Goal: Transaction & Acquisition: Purchase product/service

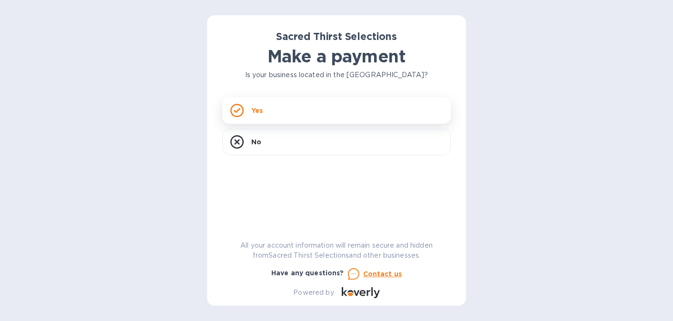
click at [299, 115] on div "Yes" at bounding box center [336, 110] width 229 height 27
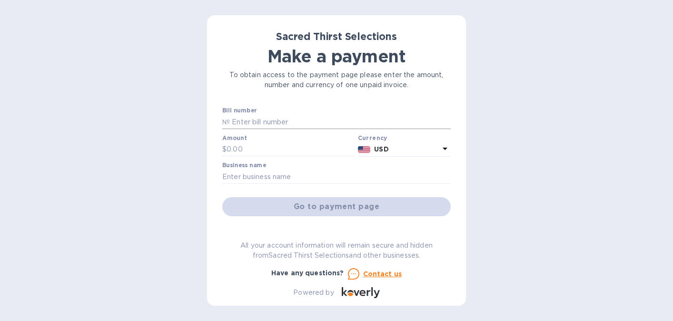
click at [293, 120] on input "text" at bounding box center [340, 122] width 221 height 14
paste input "#53292."
type input "#53292"
click at [251, 152] on input "text" at bounding box center [291, 149] width 128 height 14
type input "1,002"
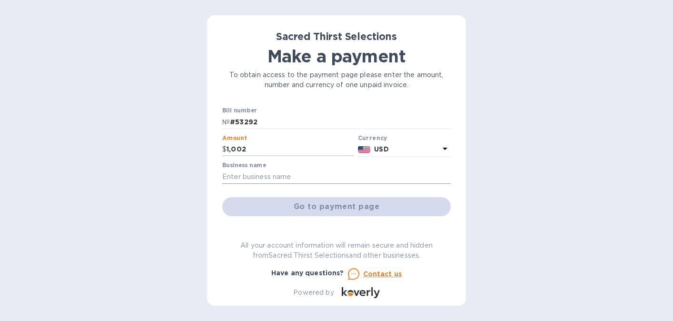
click at [271, 178] on input "text" at bounding box center [336, 177] width 229 height 14
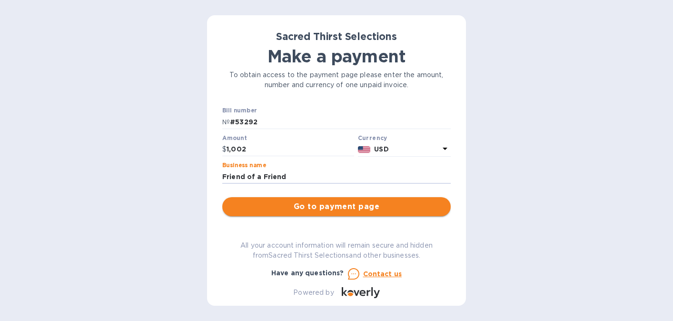
type input "Friend of a Friend"
click at [313, 209] on span "Go to payment page" at bounding box center [336, 206] width 213 height 11
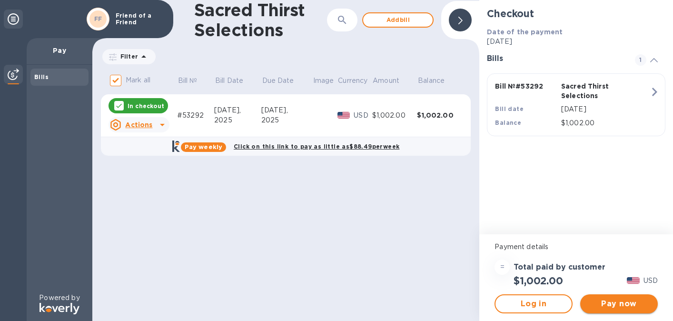
click at [626, 304] on span "Pay now" at bounding box center [619, 303] width 62 height 11
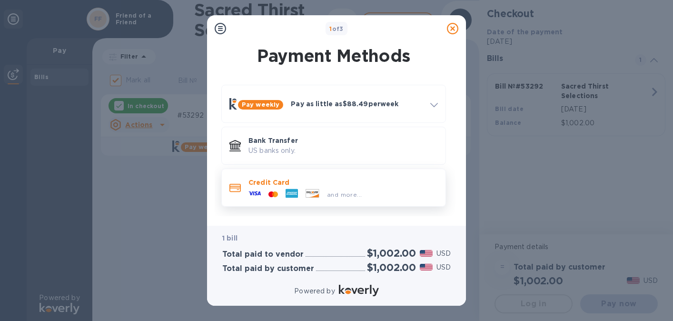
click at [386, 186] on p "Credit Card" at bounding box center [344, 183] width 190 height 10
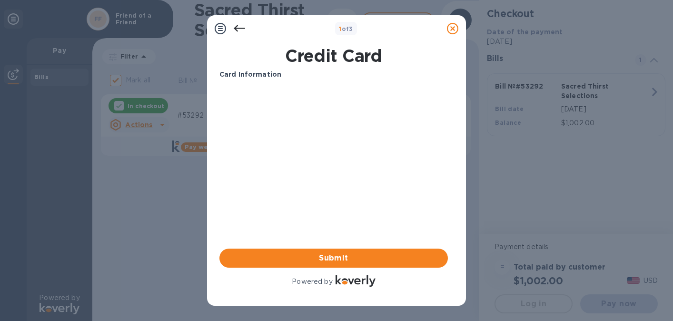
click at [0, 320] on com-1password-button at bounding box center [0, 321] width 0 height 0
click at [328, 260] on span "Submit" at bounding box center [333, 257] width 213 height 11
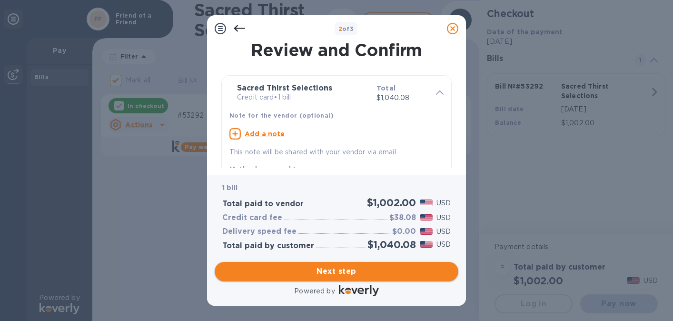
click at [330, 273] on span "Next step" at bounding box center [336, 271] width 229 height 11
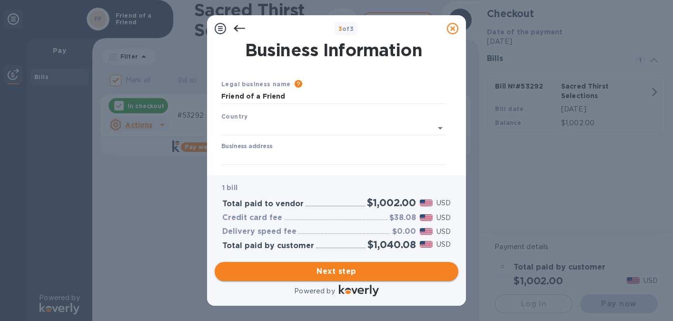
type input "[GEOGRAPHIC_DATA]"
click at [299, 159] on input "Business address" at bounding box center [333, 156] width 225 height 14
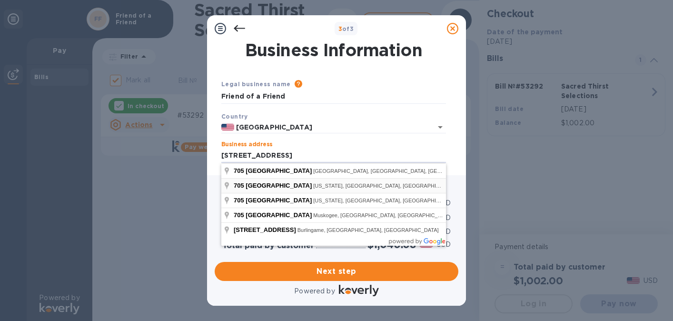
type input "[STREET_ADDRESS]"
type input "[US_STATE]"
type input "NY"
type input "10025"
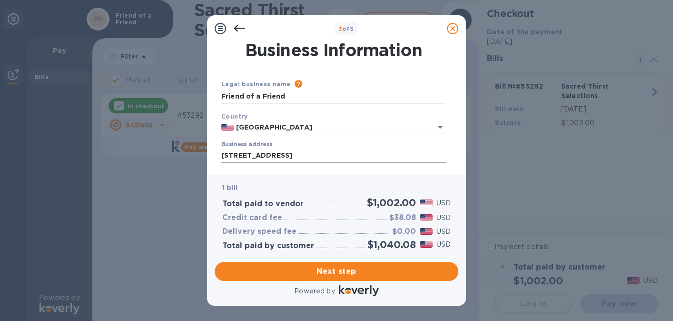
click at [350, 155] on input "[STREET_ADDRESS]" at bounding box center [333, 156] width 225 height 14
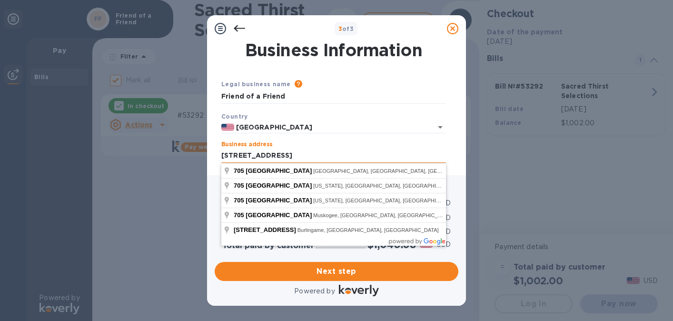
scroll to position [32, 0]
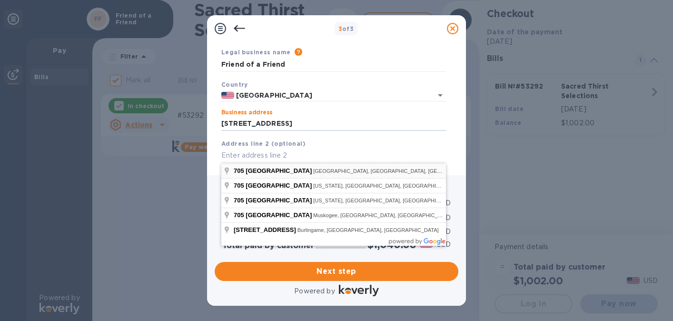
type input "[STREET_ADDRESS]"
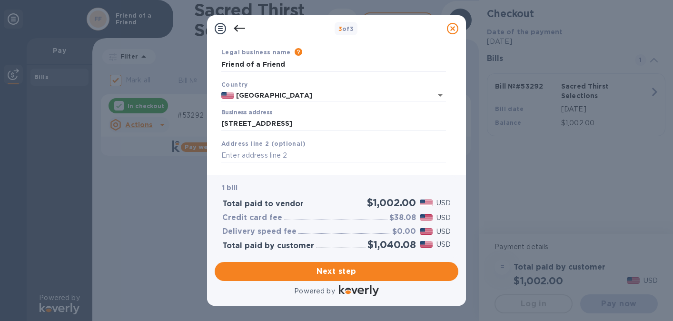
type input "[GEOGRAPHIC_DATA]"
type input "CA"
type input "94133"
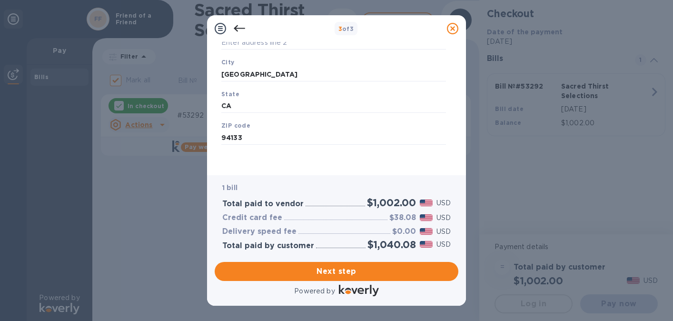
scroll to position [0, 0]
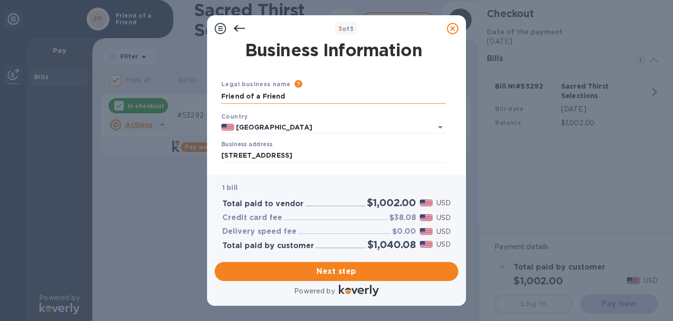
click at [306, 98] on input "Friend of a Friend" at bounding box center [333, 97] width 225 height 14
type input "705 Columbus LLC"
click at [368, 270] on span "Next step" at bounding box center [336, 271] width 229 height 11
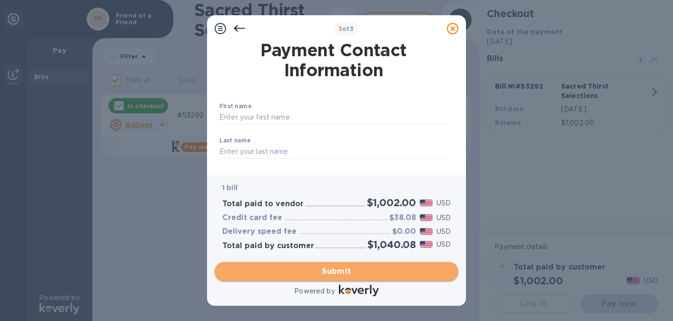
click at [368, 271] on span "Submit" at bounding box center [336, 271] width 229 height 11
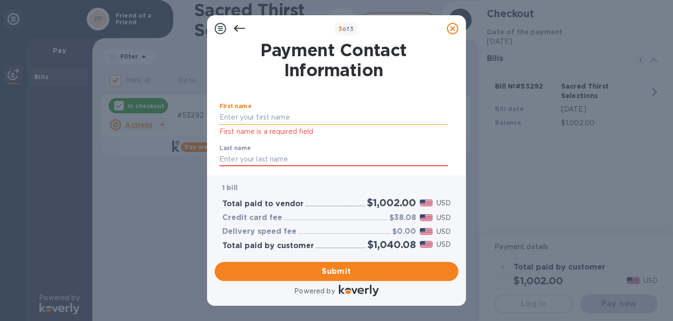
click at [290, 117] on input "text" at bounding box center [334, 117] width 229 height 14
type input "Anisse"
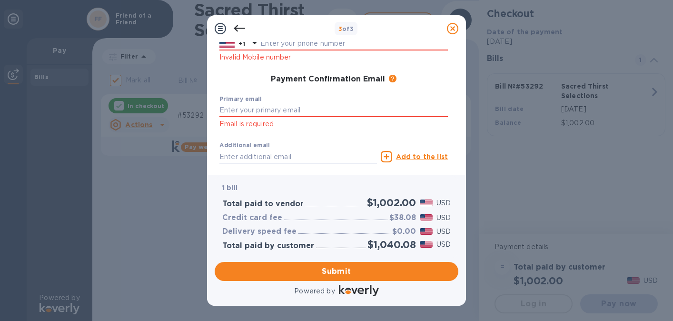
scroll to position [87, 0]
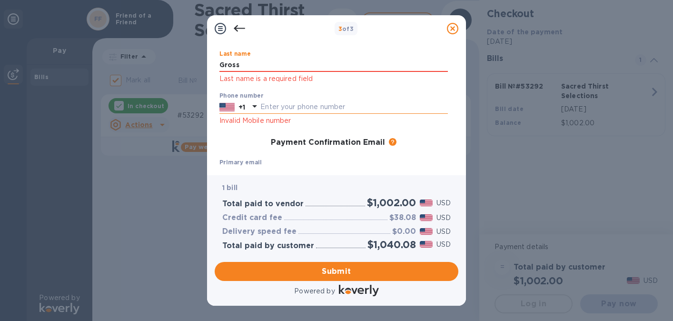
type input "Gross"
click at [319, 104] on input "text" at bounding box center [354, 107] width 188 height 14
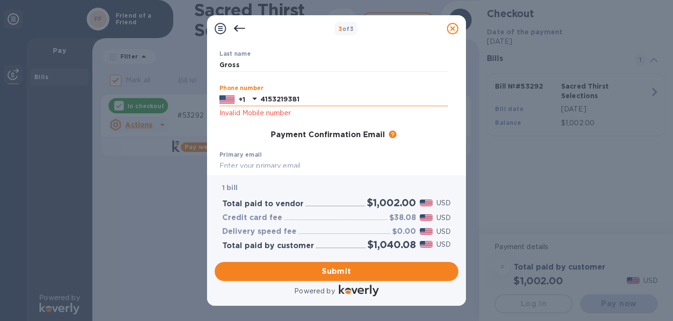
type input "4153219381"
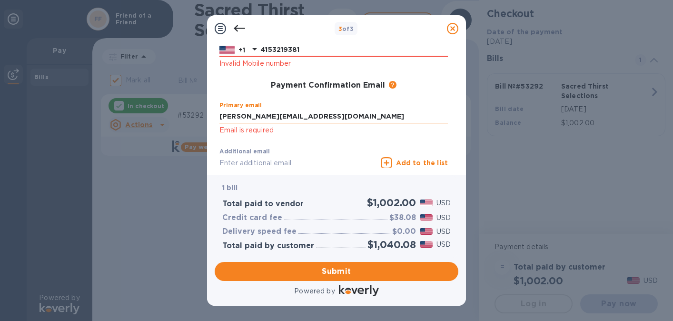
scroll to position [195, 0]
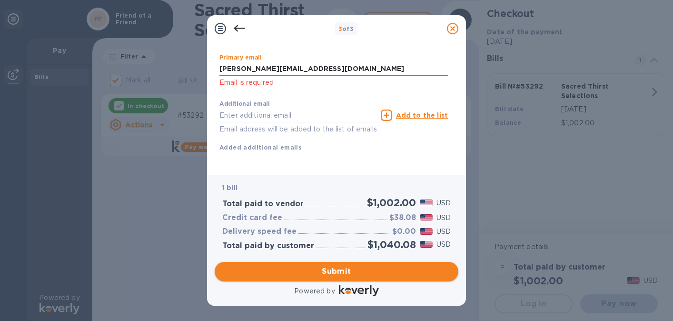
type input "[PERSON_NAME][EMAIL_ADDRESS][DOMAIN_NAME]"
click at [357, 269] on span "Submit" at bounding box center [336, 271] width 229 height 11
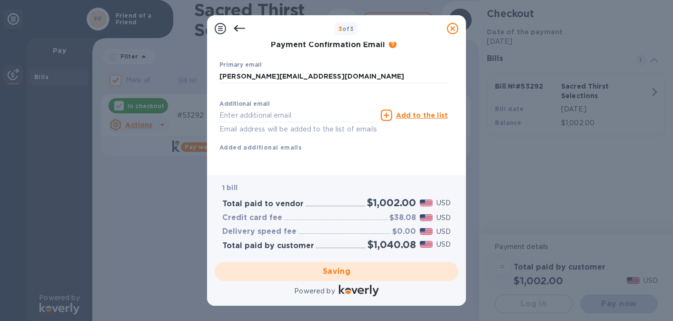
checkbox input "false"
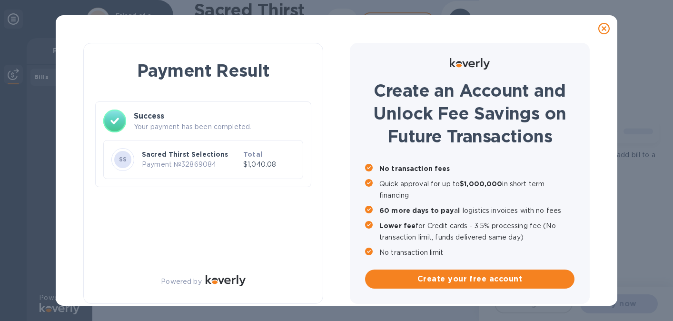
scroll to position [1, 0]
